Goal: Task Accomplishment & Management: Complete application form

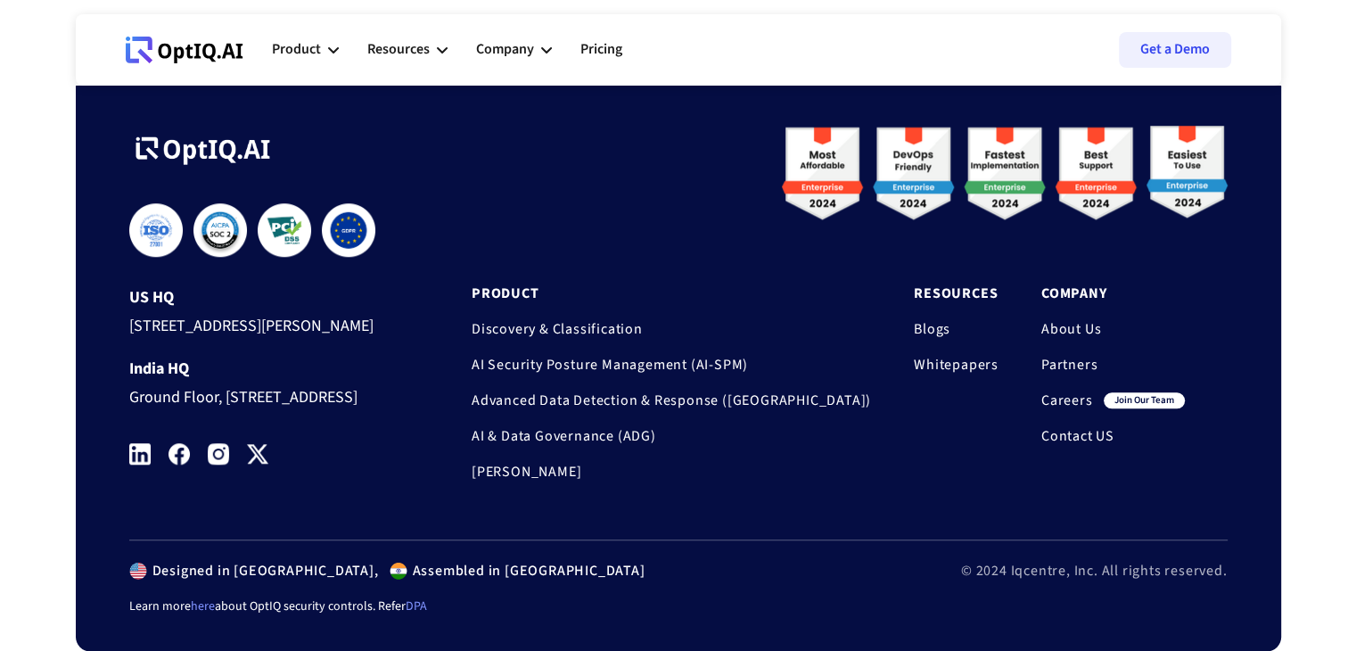
scroll to position [1634, 0]
click at [1073, 391] on link "Careers" at bounding box center [1067, 400] width 52 height 18
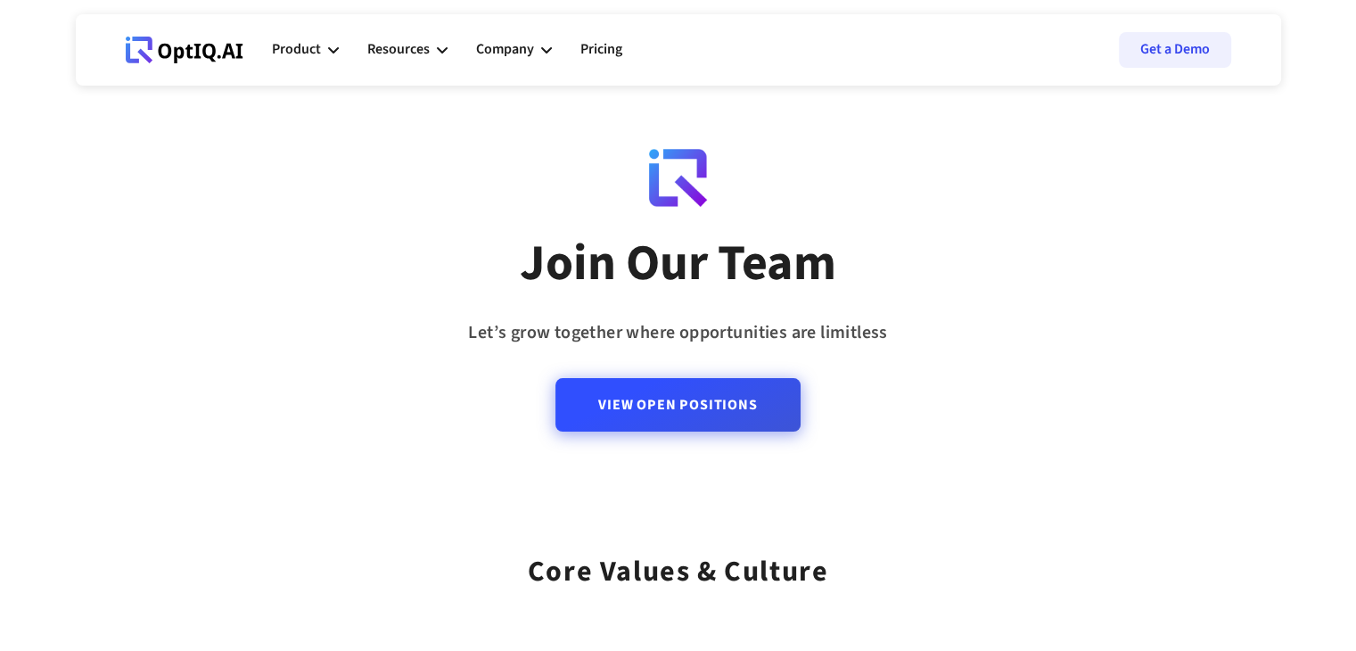
click at [724, 418] on link "View Open Positions" at bounding box center [677, 404] width 244 height 53
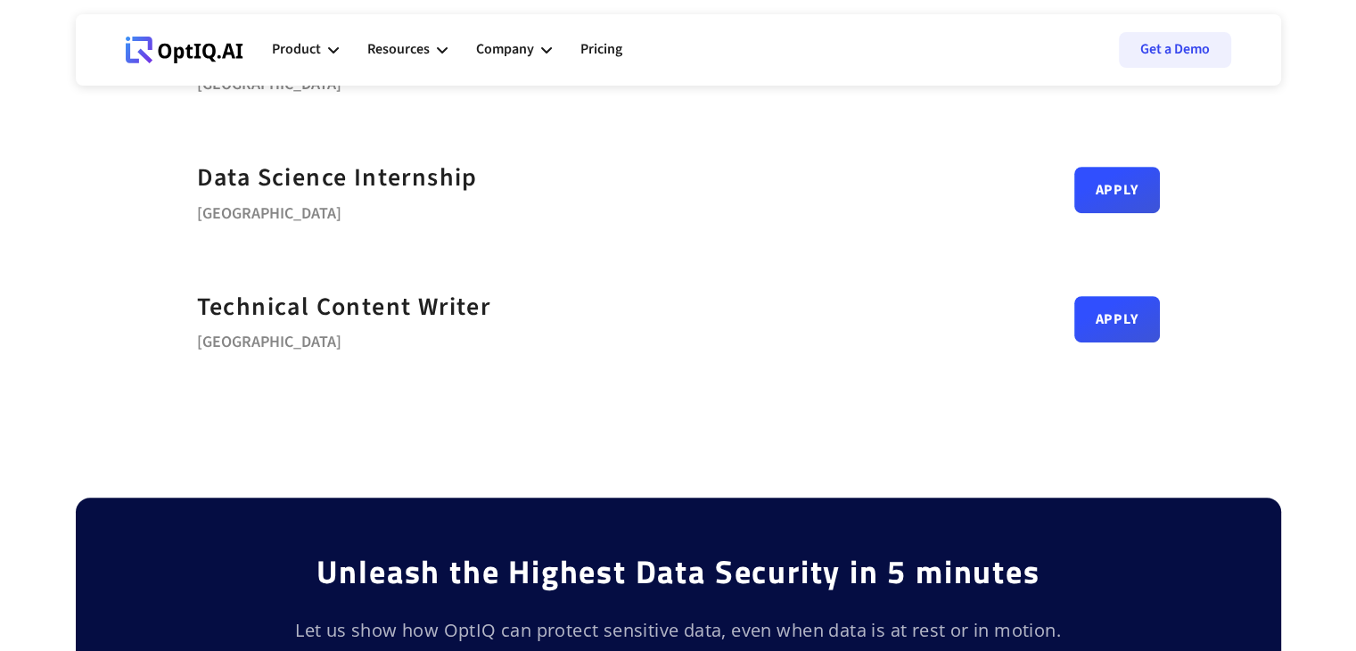
scroll to position [998, 0]
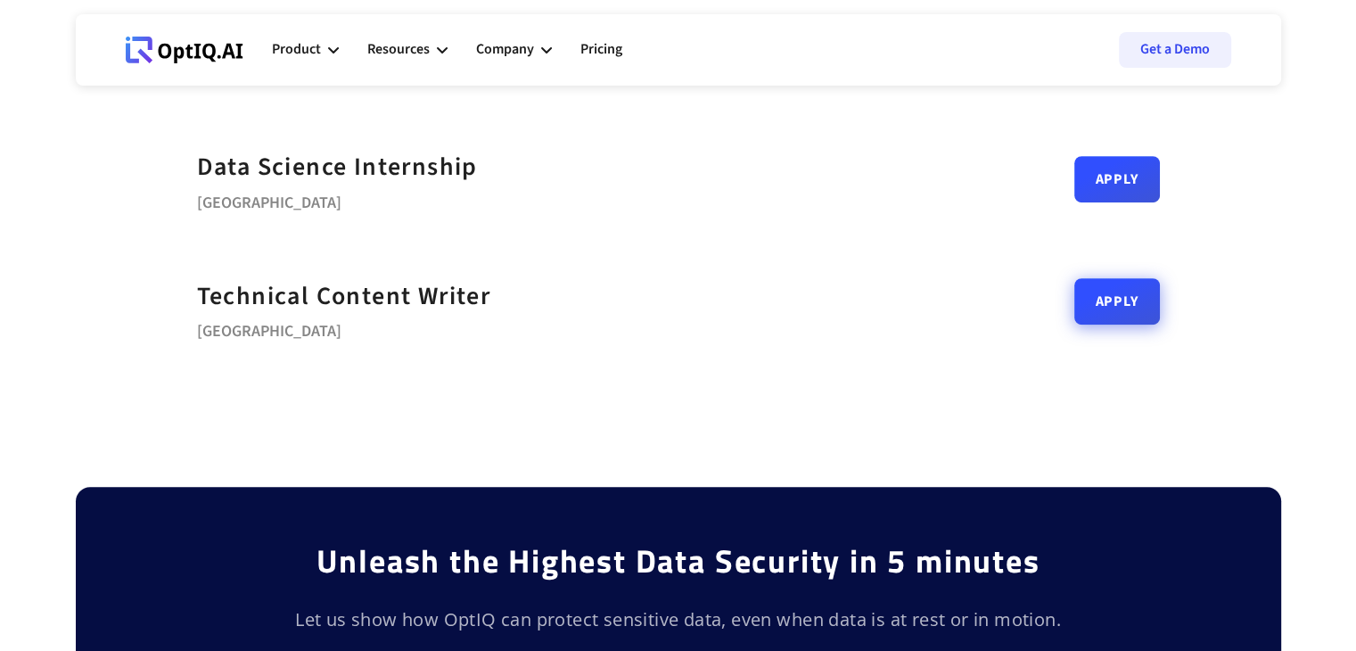
click at [1121, 307] on link "Apply" at bounding box center [1117, 301] width 86 height 46
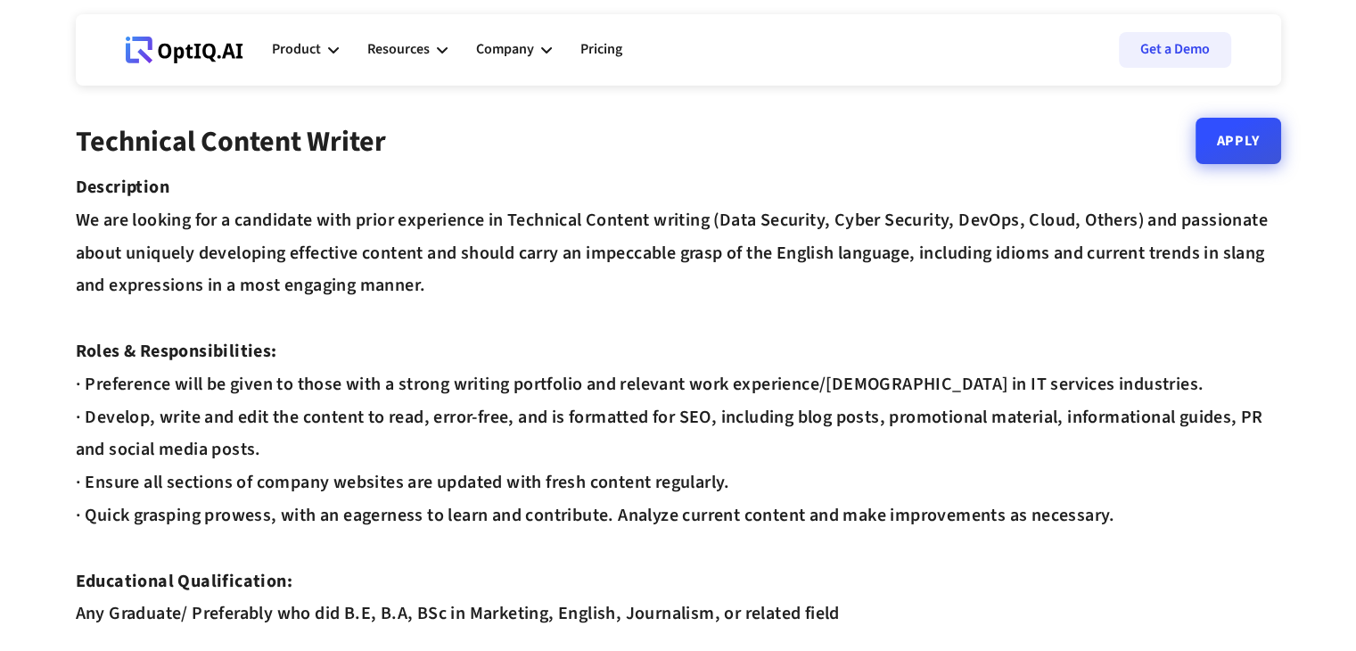
click at [1245, 160] on link "Apply" at bounding box center [1238, 141] width 86 height 46
